Goal: Task Accomplishment & Management: Manage account settings

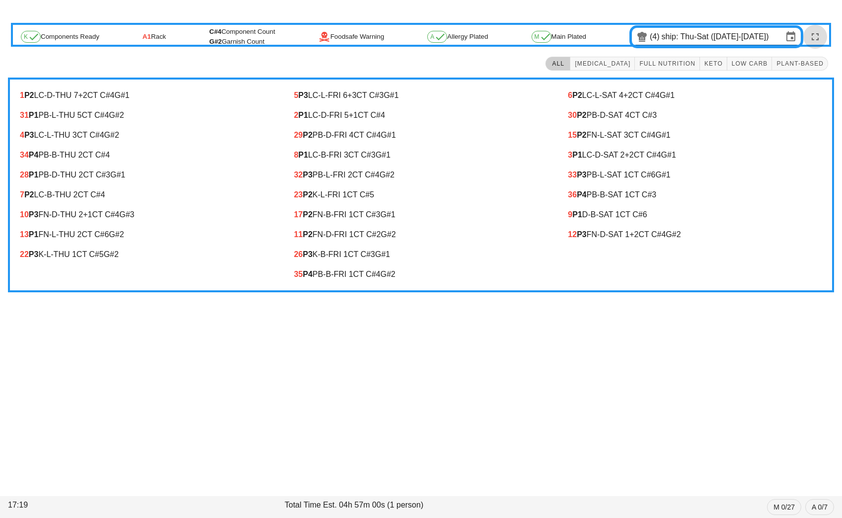
click at [819, 36] on icon "button" at bounding box center [815, 37] width 12 height 12
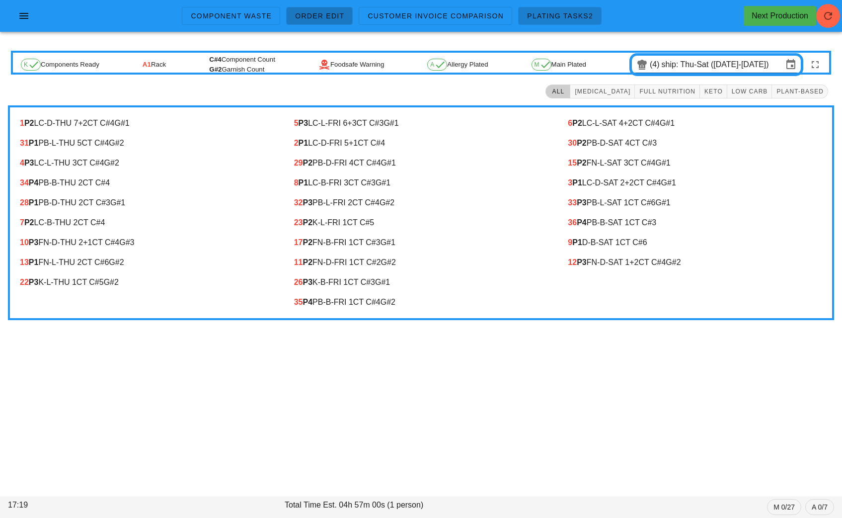
click at [314, 14] on span "Order Edit" at bounding box center [320, 16] width 50 height 8
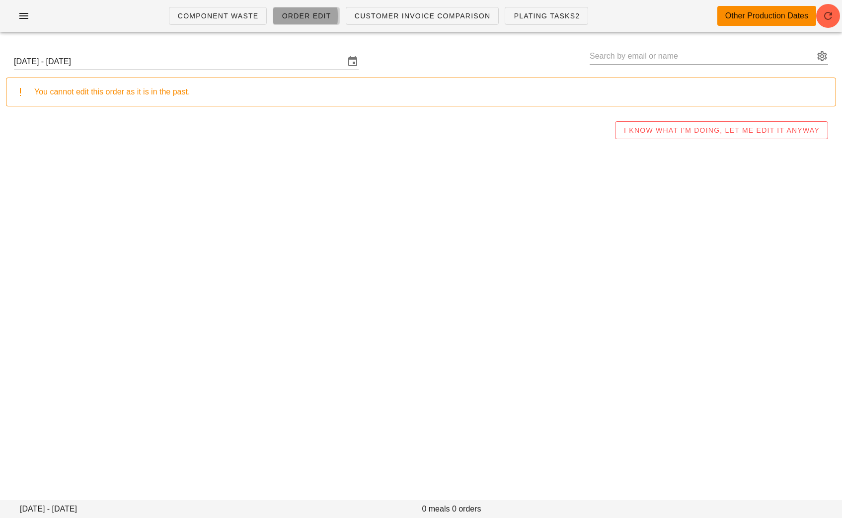
type input "[PERSON_NAME] ([EMAIL_ADDRESS][DOMAIN_NAME])"
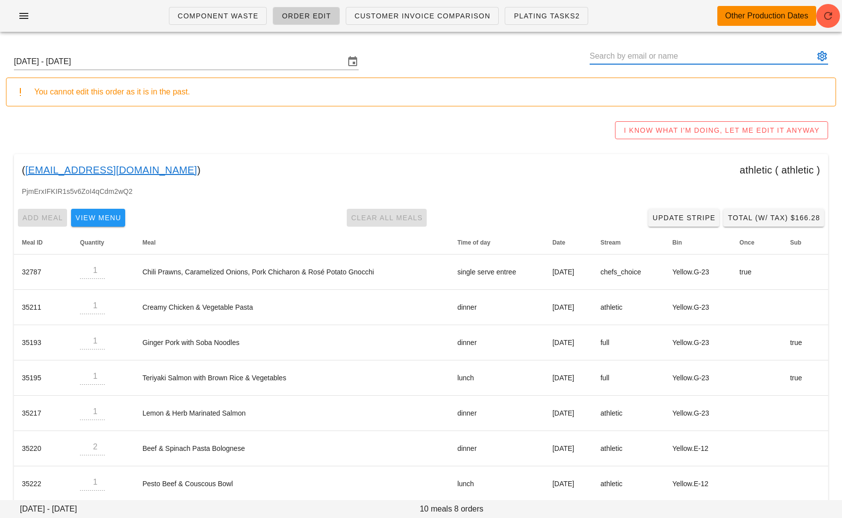
click at [739, 61] on input "text" at bounding box center [702, 56] width 225 height 16
paste input "[EMAIL_ADDRESS][DOMAIN_NAME]"
click at [825, 56] on button "appended action" at bounding box center [822, 56] width 12 height 12
type input "sargamyagnik"
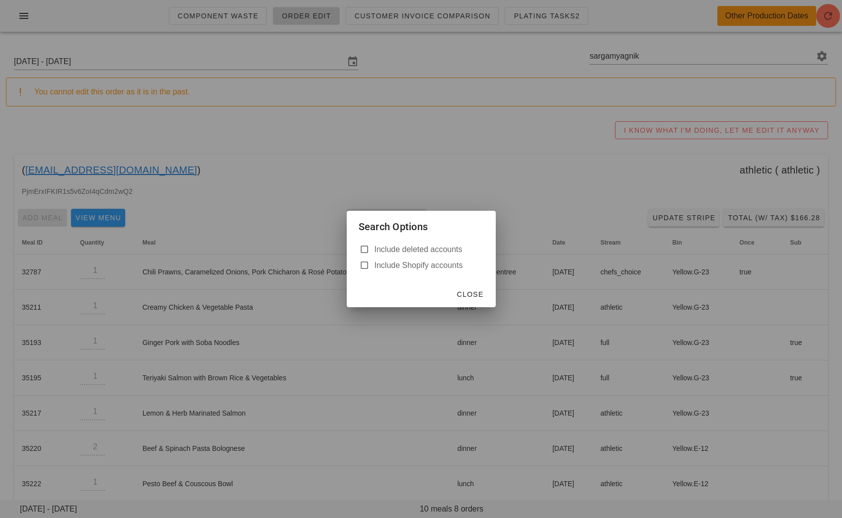
click at [413, 248] on label "Include deleted accounts" at bounding box center [429, 249] width 109 height 10
checkbox input "true"
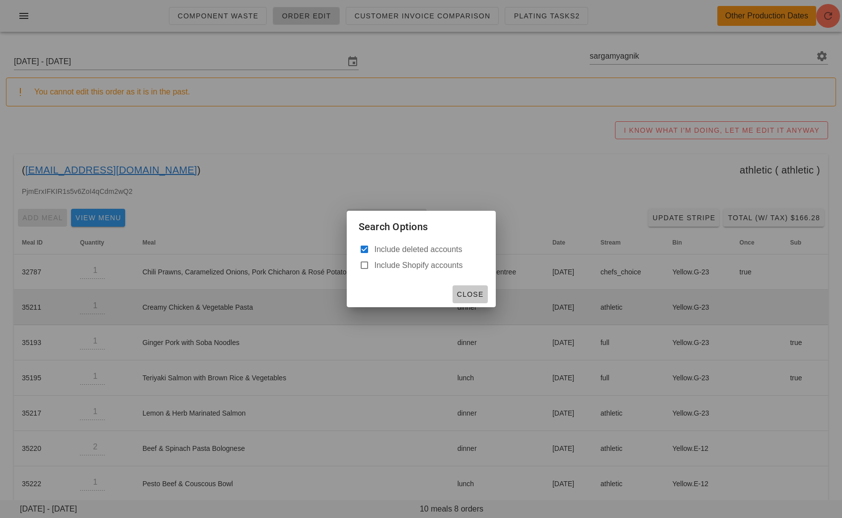
click at [478, 290] on span "Close" at bounding box center [469, 294] width 27 height 8
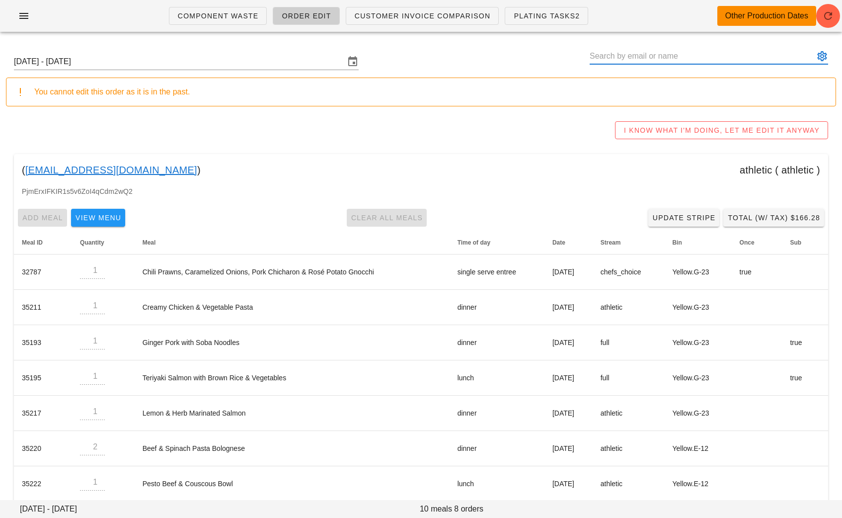
paste input "sargamyagnik@gmail.com"
drag, startPoint x: 697, startPoint y: 58, endPoint x: 642, endPoint y: 58, distance: 54.6
click at [642, 58] on input "sargamyagnik@gmail.com" at bounding box center [702, 56] width 225 height 16
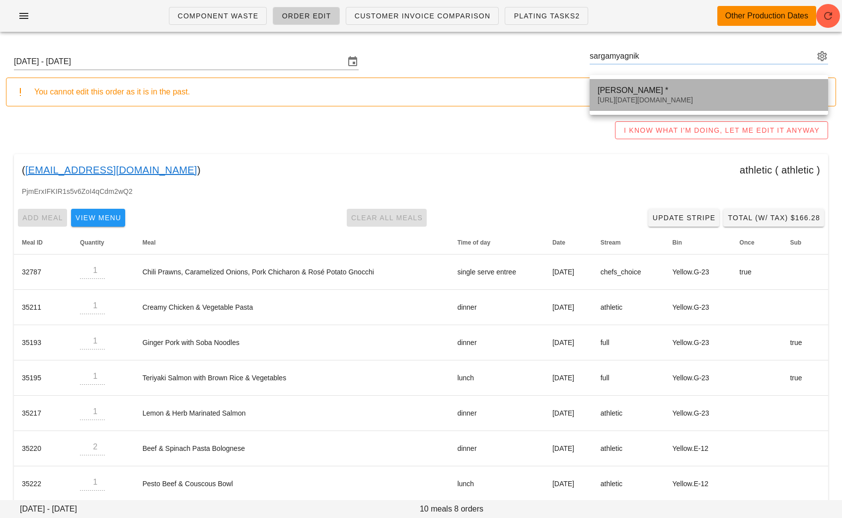
click at [654, 90] on div "Sargam Yagnik *" at bounding box center [709, 89] width 223 height 9
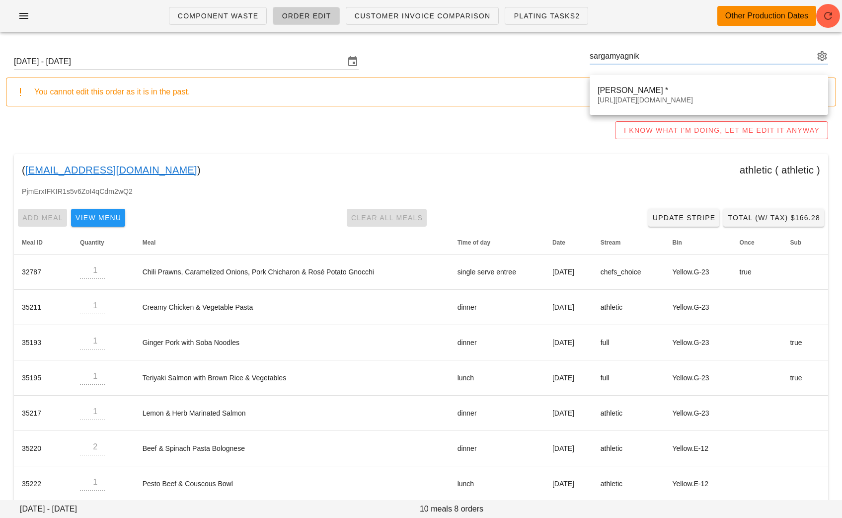
type input "Sargam Yagnik * (00_DELETED_2025-09-08_sargamyagnik___gmail.com)"
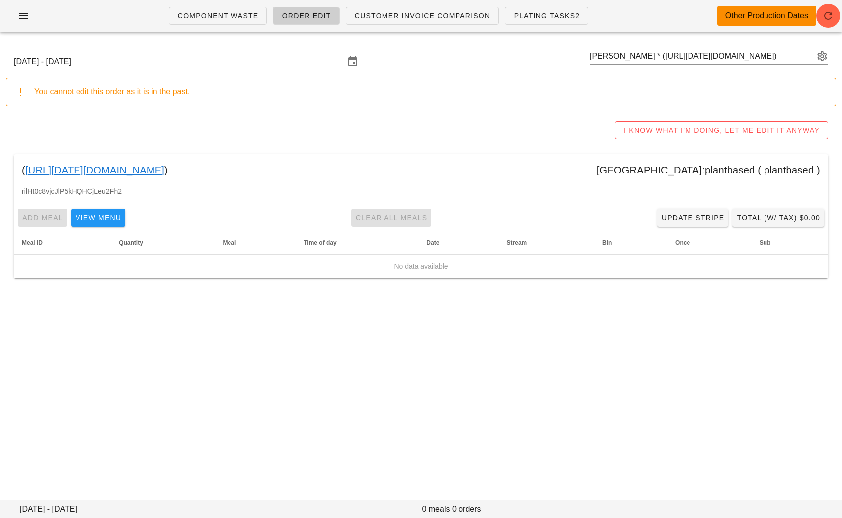
click at [164, 169] on link "00_DELETED_2025-09-08_sargamyagnik___gmail.com" at bounding box center [94, 170] width 139 height 16
